Goal: Task Accomplishment & Management: Complete application form

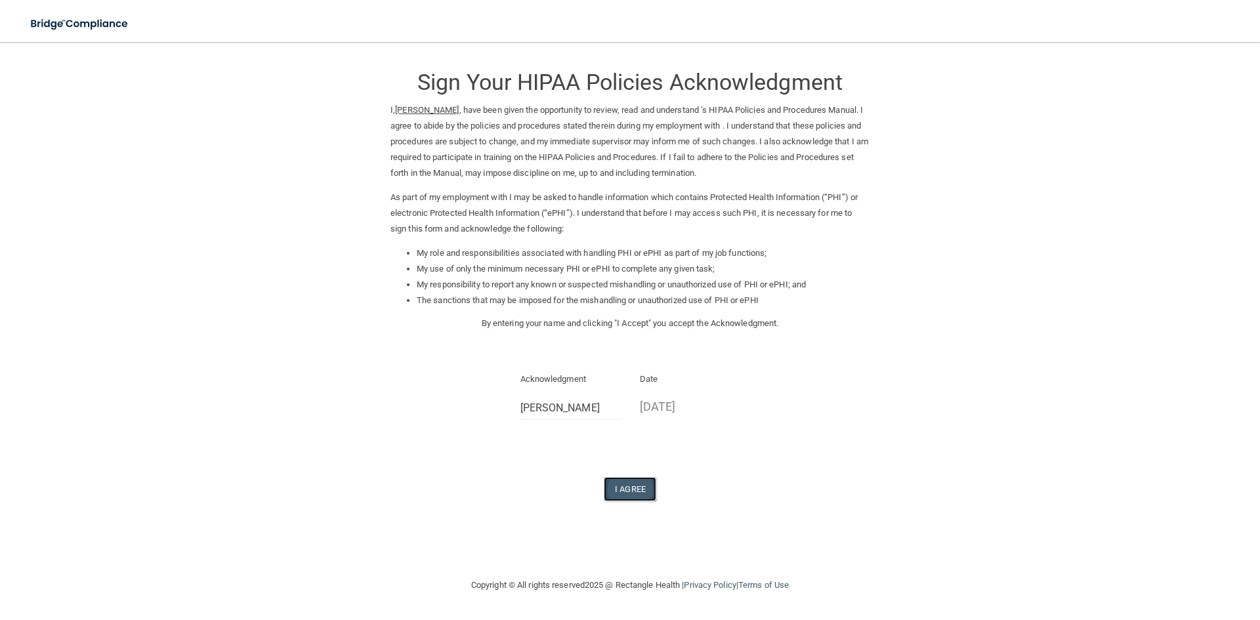
click at [640, 484] on button "I Agree" at bounding box center [630, 489] width 52 height 24
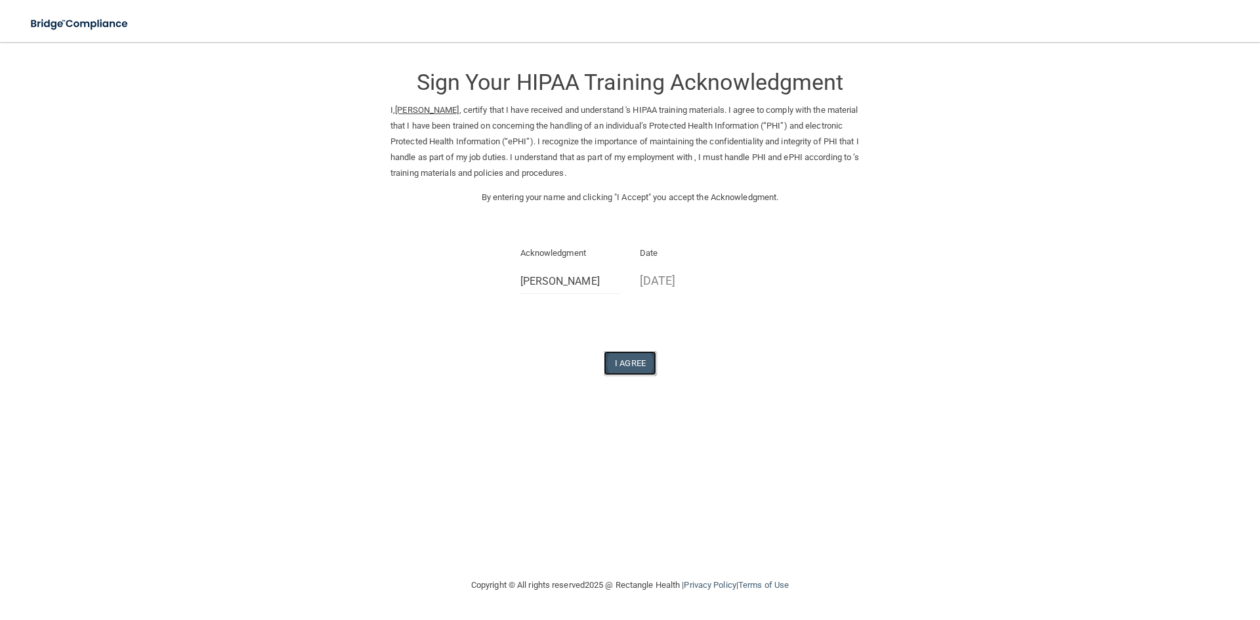
click at [642, 363] on button "I Agree" at bounding box center [630, 363] width 52 height 24
